Goal: Check status: Check status

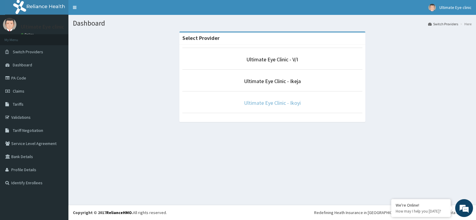
click at [299, 106] on p "Ultimate Eye Clinic - Ikoyi" at bounding box center [273, 103] width 180 height 8
click at [263, 102] on link "Ultimate Eye Clinic - Ikoyi" at bounding box center [272, 102] width 57 height 7
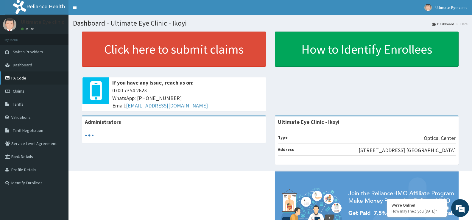
click at [30, 76] on link "PA Code" at bounding box center [34, 77] width 68 height 13
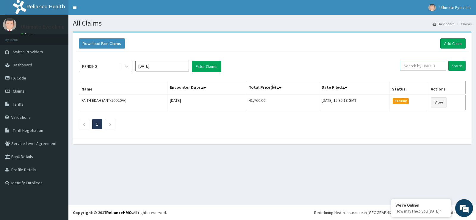
click at [426, 70] on input "text" at bounding box center [423, 66] width 47 height 10
type input "ALS/10006/B"
click at [460, 63] on input "Search" at bounding box center [457, 66] width 17 height 10
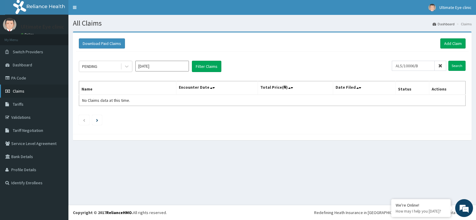
click at [28, 92] on link "Claims" at bounding box center [34, 91] width 68 height 13
click at [32, 80] on link "PA Code" at bounding box center [34, 77] width 68 height 13
